Goal: Information Seeking & Learning: Learn about a topic

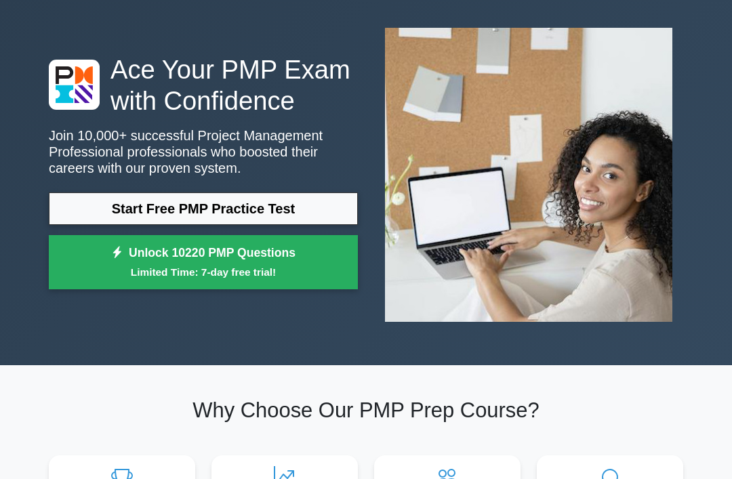
scroll to position [56, 0]
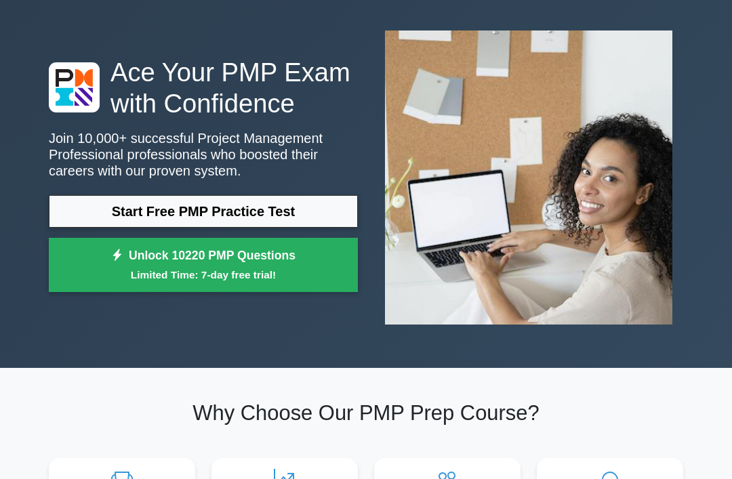
click at [89, 228] on link "Start Free PMP Practice Test" at bounding box center [203, 211] width 309 height 33
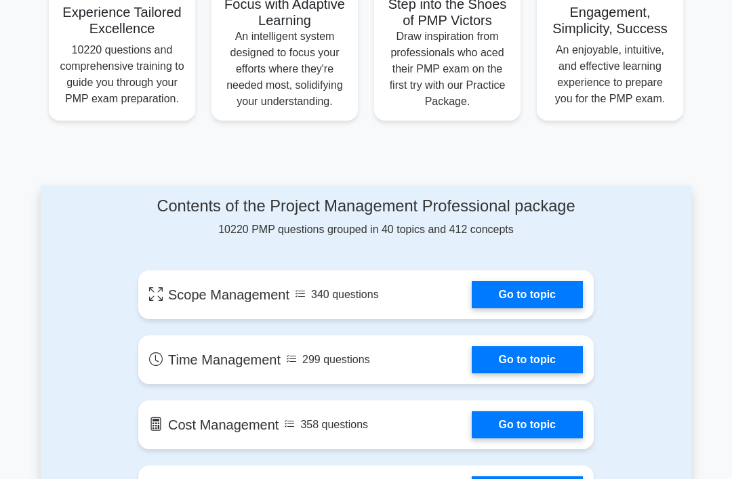
scroll to position [570, 0]
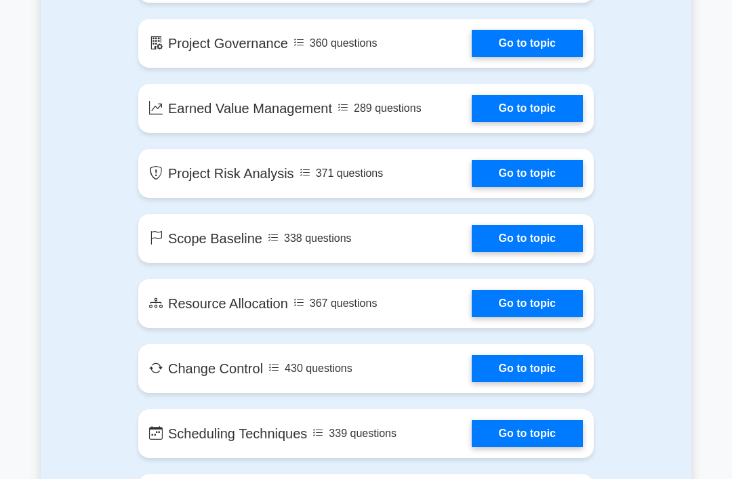
scroll to position [1930, 0]
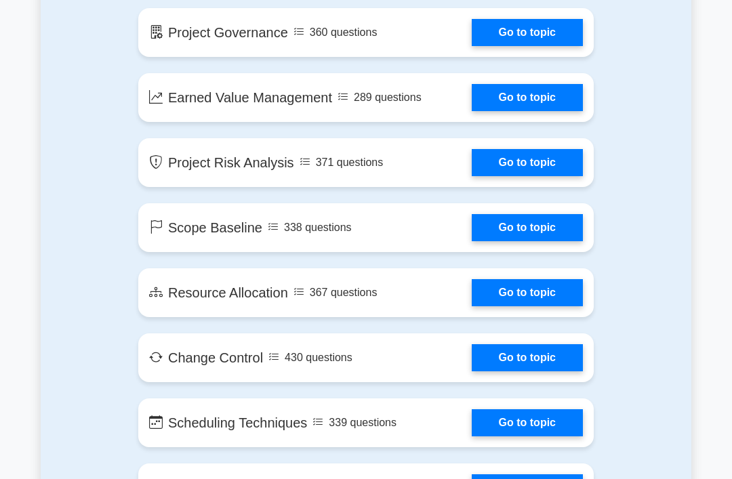
click at [72, 279] on div "Contents of the Project Management Professional package 10220 PMP questions gro…" at bounding box center [366, 182] width 651 height 2730
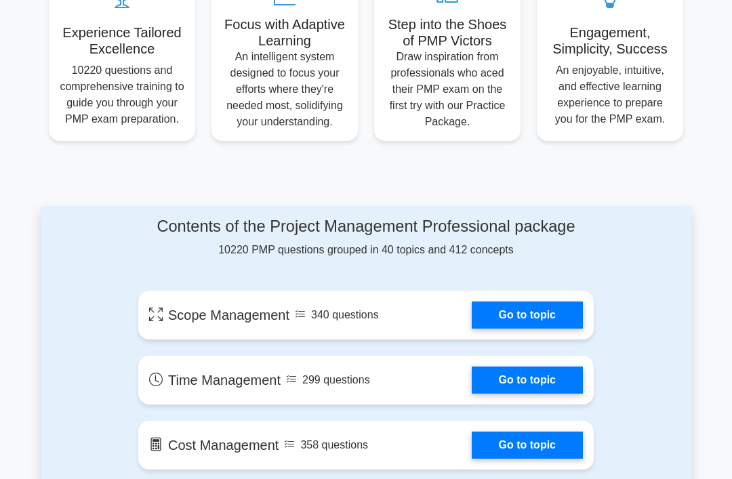
scroll to position [541, 0]
